Goal: Use online tool/utility: Utilize a website feature to perform a specific function

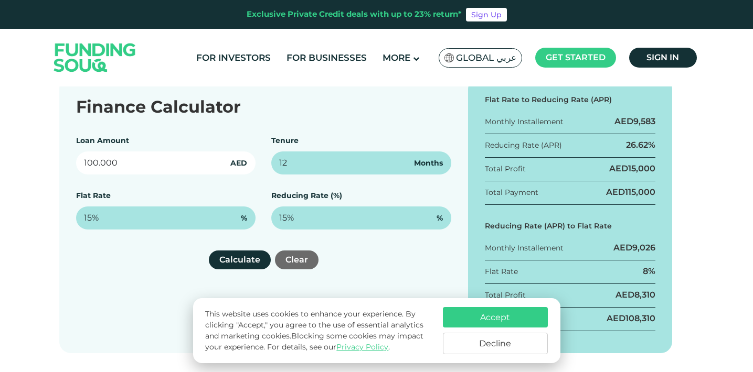
click at [169, 167] on input "100.000" at bounding box center [166, 163] width 180 height 23
drag, startPoint x: 155, startPoint y: 159, endPoint x: 72, endPoint y: 156, distance: 83.5
click at [72, 156] on div "Finance Calculator Loan Amount 100.000 AED Tenure 12 Months Flat Rate 15% % Red…" at bounding box center [263, 216] width 409 height 276
type input "110.000.000"
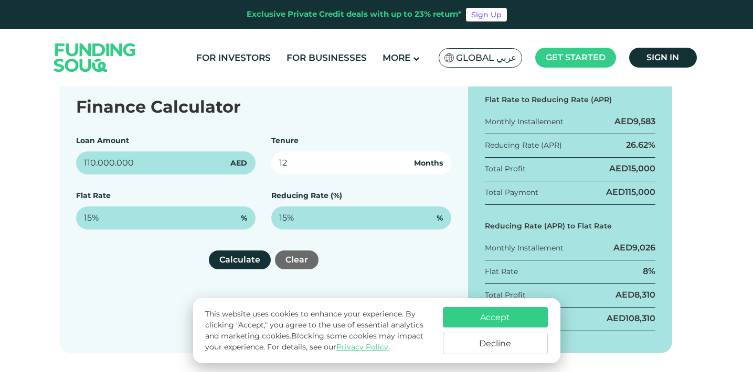
click at [303, 159] on input "12" at bounding box center [361, 163] width 180 height 23
drag, startPoint x: 298, startPoint y: 161, endPoint x: 274, endPoint y: 161, distance: 24.1
click at [274, 161] on input "12" at bounding box center [361, 163] width 180 height 23
type input "120"
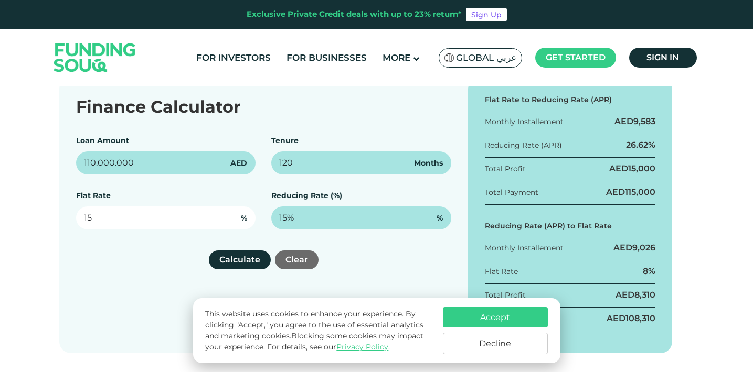
click at [142, 219] on input "15" at bounding box center [166, 218] width 180 height 23
type input "1"
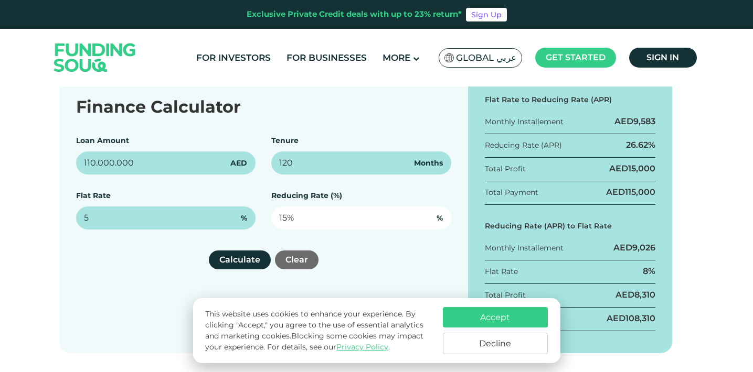
type input "5%"
click at [289, 218] on input "15" at bounding box center [361, 218] width 180 height 23
type input "1"
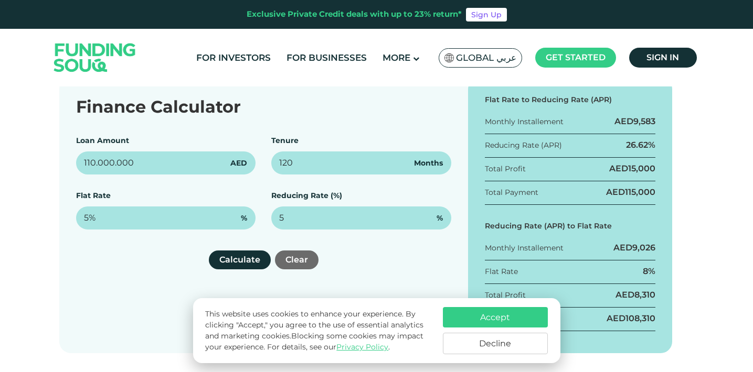
type input "5%"
click at [421, 240] on div "Finance Calculator Loan Amount 110.000.000 AED Tenure 120 Months Flat Rate 5% %…" at bounding box center [263, 216] width 409 height 276
click at [488, 313] on button "Accept" at bounding box center [495, 317] width 105 height 20
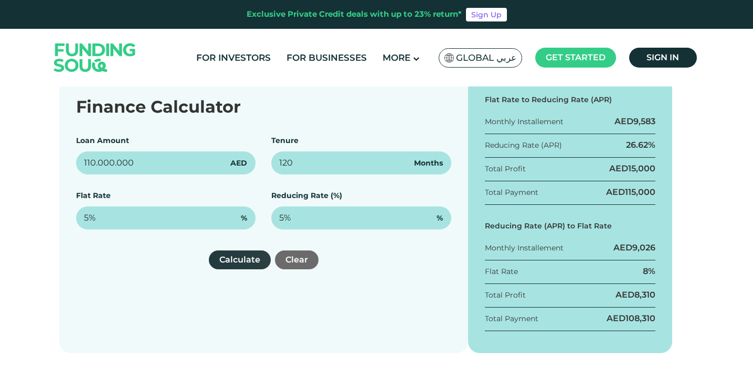
click at [231, 256] on button "Calculate" at bounding box center [240, 260] width 62 height 19
click at [258, 256] on button "Calculate" at bounding box center [240, 260] width 62 height 19
click at [425, 247] on div "Finance Calculator Loan Amount 110.000.000 AED Tenure 120 Months Flat Rate 5% %…" at bounding box center [263, 216] width 409 height 276
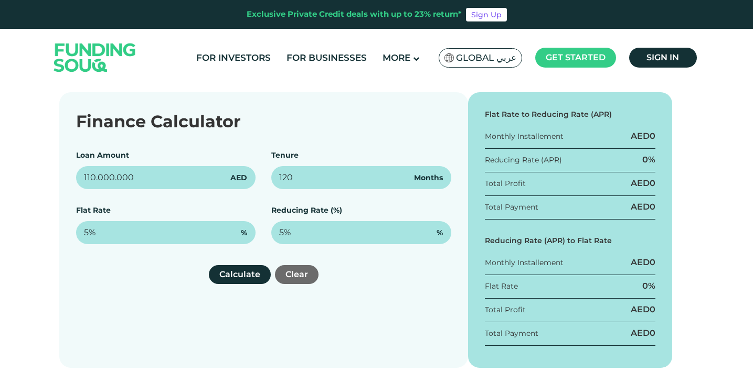
scroll to position [157, 0]
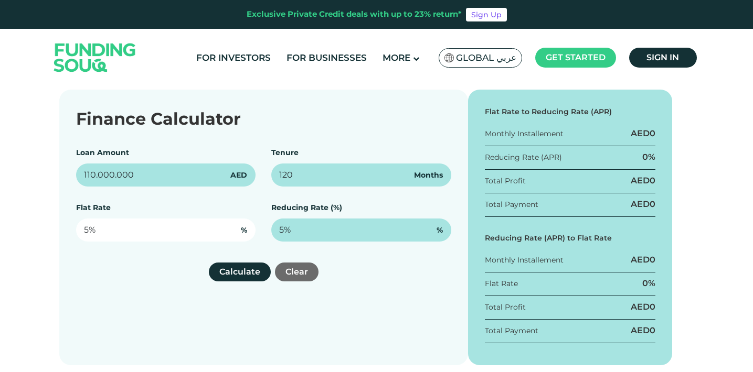
type input "5"
click at [120, 229] on input "5" at bounding box center [166, 230] width 180 height 23
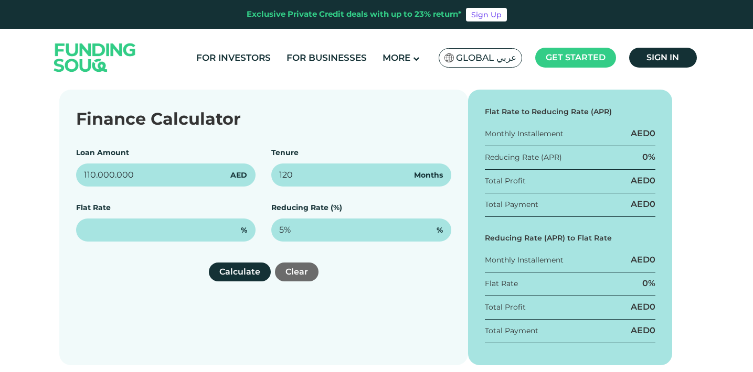
click at [142, 283] on div "Finance Calculator Loan Amount 110.000.000 AED Tenure 120 Months Flat Rate % Re…" at bounding box center [263, 228] width 409 height 276
click at [245, 274] on button "Calculate" at bounding box center [240, 272] width 62 height 19
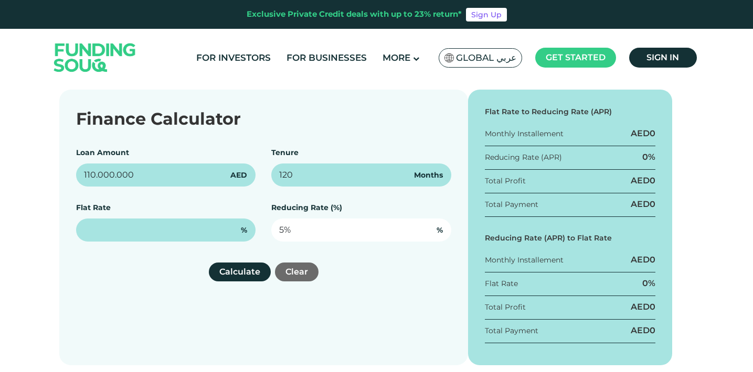
type input "5"
click at [290, 232] on input "5" at bounding box center [361, 230] width 180 height 23
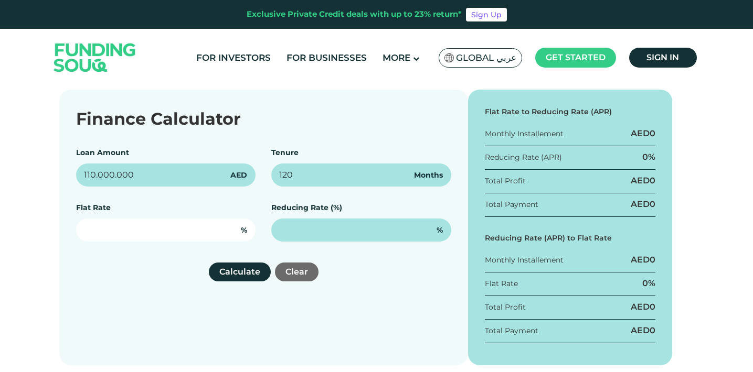
click at [211, 227] on input "text" at bounding box center [166, 230] width 180 height 23
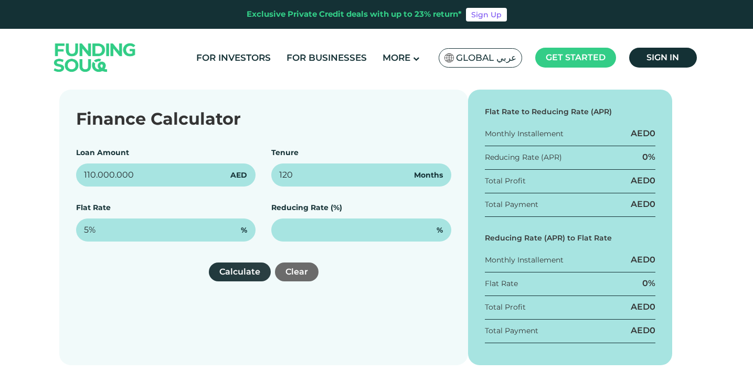
click at [242, 274] on button "Calculate" at bounding box center [240, 272] width 62 height 19
click at [242, 273] on button "Calculate" at bounding box center [240, 272] width 62 height 19
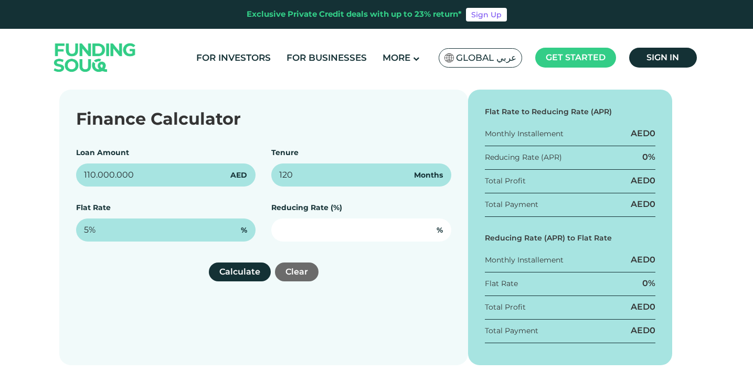
click at [297, 230] on input "text" at bounding box center [361, 230] width 180 height 23
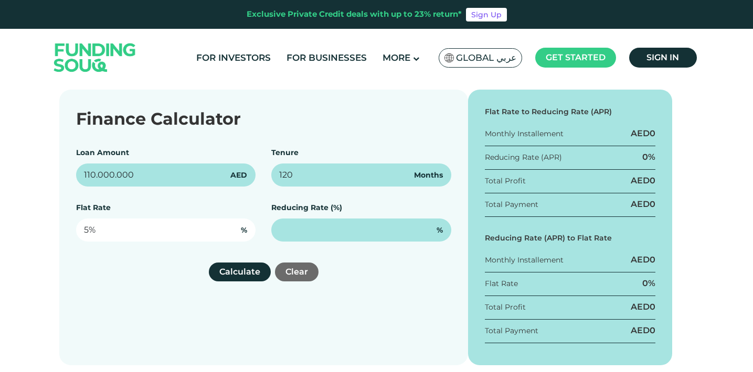
type input "5"
click at [177, 231] on input "5" at bounding box center [166, 230] width 180 height 23
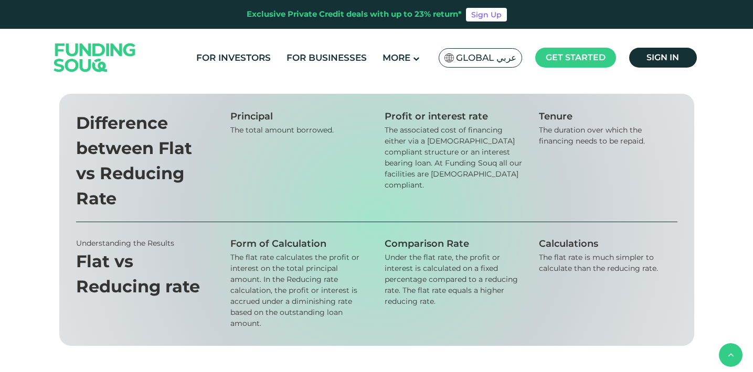
scroll to position [472, 0]
